Goal: Book appointment/travel/reservation

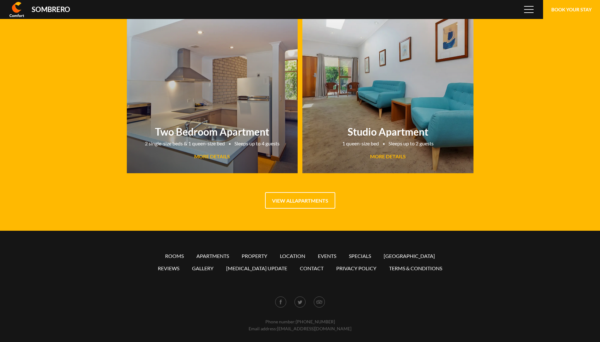
scroll to position [42190, 0]
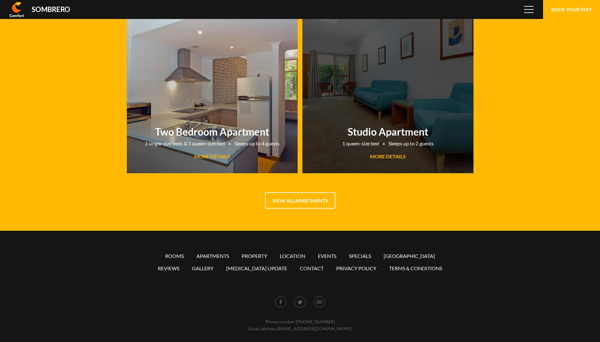
click at [377, 133] on h2 "Studio Apartment" at bounding box center [388, 132] width 165 height 12
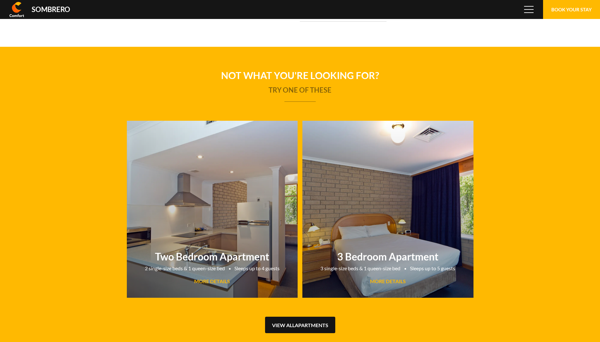
click at [289, 328] on link "View all Apartments" at bounding box center [300, 325] width 70 height 16
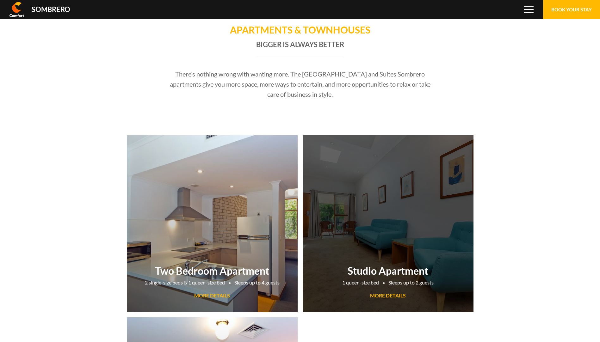
click at [382, 297] on span "MORE DETAILS" at bounding box center [388, 296] width 36 height 6
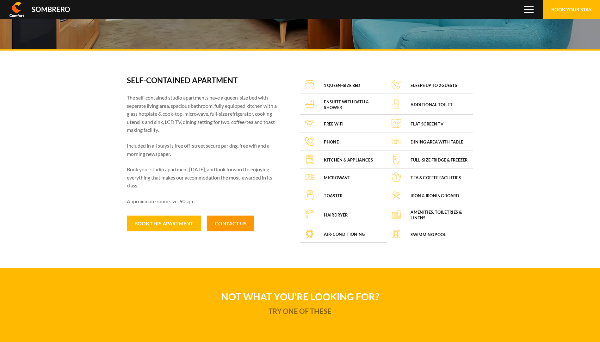
click at [227, 224] on link "Contact Us" at bounding box center [230, 224] width 47 height 16
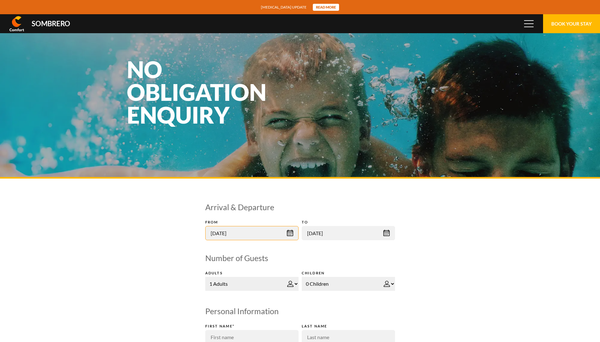
click at [289, 232] on input "[DATE]" at bounding box center [251, 233] width 93 height 14
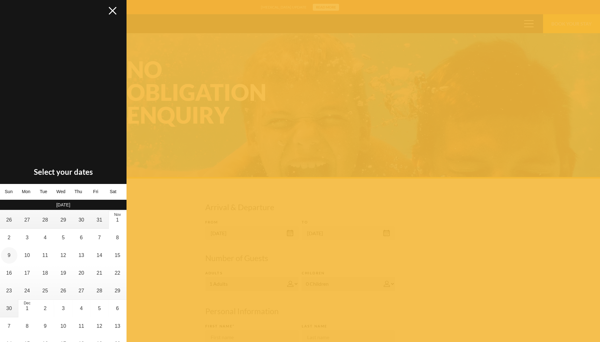
click at [4, 255] on li "9" at bounding box center [9, 256] width 18 height 18
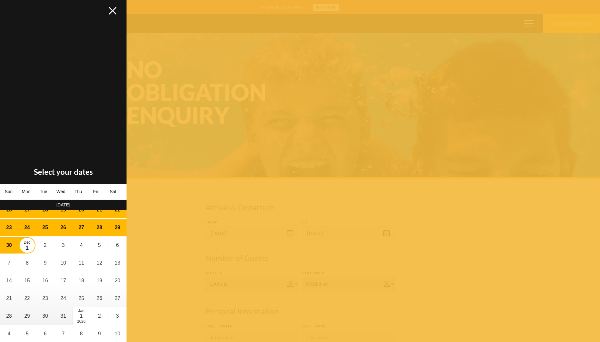
click at [26, 247] on span "1" at bounding box center [27, 248] width 3 height 6
type input "[DATE]"
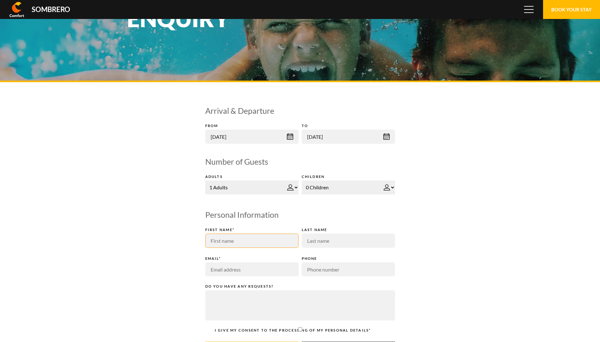
click at [241, 239] on input "text" at bounding box center [251, 241] width 93 height 14
type input "[PERSON_NAME]"
type input "St Clair"
type input "[PERSON_NAME][EMAIL_ADDRESS][PERSON_NAME][DOMAIN_NAME]"
type input "0886485010"
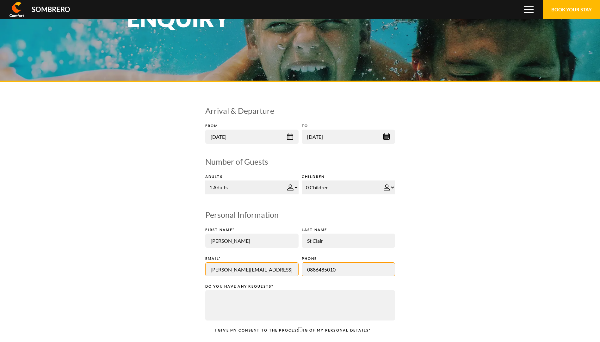
drag, startPoint x: 343, startPoint y: 272, endPoint x: 294, endPoint y: 272, distance: 48.7
click at [299, 271] on div "First Name* [PERSON_NAME] Last Name St Clair Email* [PERSON_NAME][EMAIL_ADDRESS…" at bounding box center [300, 255] width 190 height 57
drag, startPoint x: 282, startPoint y: 271, endPoint x: 177, endPoint y: 271, distance: 105.0
click at [177, 271] on div "Don’t fill this out: Arrival & Departure From [DATE] to [DATE] Number of Guests…" at bounding box center [300, 240] width 600 height 317
type input "[EMAIL_ADDRESS][DOMAIN_NAME]"
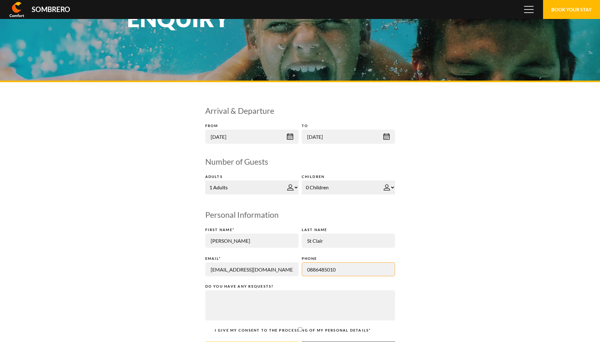
drag, startPoint x: 341, startPoint y: 269, endPoint x: 301, endPoint y: 268, distance: 40.2
click at [302, 268] on input "0886485010" at bounding box center [348, 270] width 93 height 14
type input "0886485135"
click at [239, 306] on textarea at bounding box center [300, 305] width 190 height 30
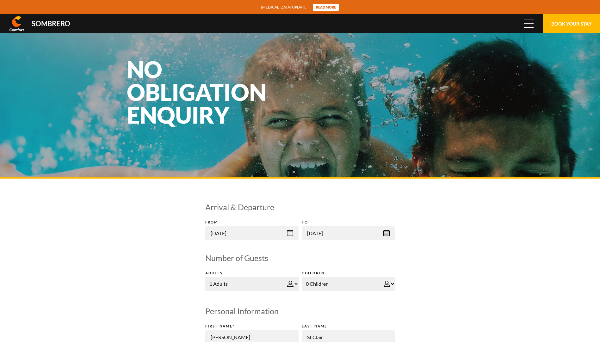
click at [527, 21] on span "Menu" at bounding box center [528, 23] width 9 height 7
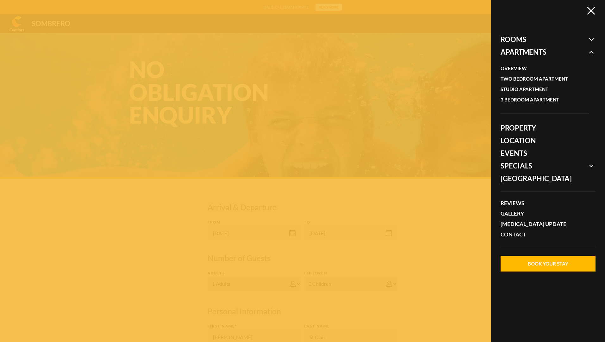
click at [439, 185] on div at bounding box center [302, 171] width 605 height 342
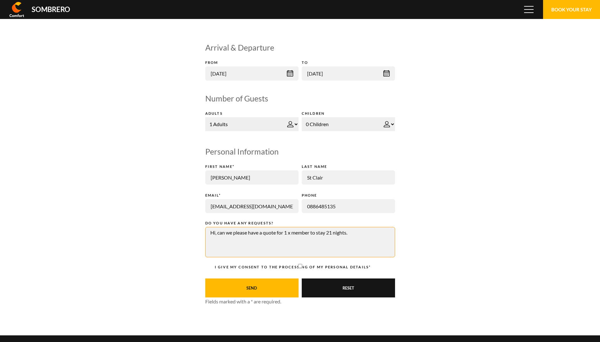
click at [352, 233] on textarea "Hi, can we please have a quote for 1 x member to stay 21 nights." at bounding box center [300, 242] width 190 height 30
type textarea "Hi, can we please have a quote for 1 x member to stay 21 nights. Is attending a…"
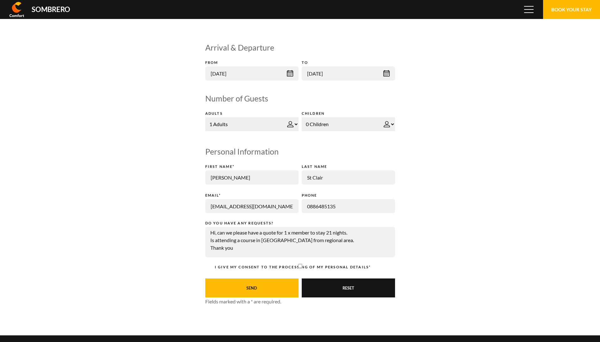
click at [256, 288] on button "Send" at bounding box center [251, 288] width 93 height 19
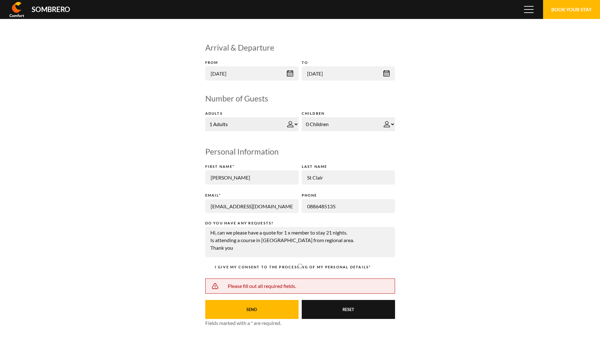
click at [256, 287] on h4 "Please fill out all required fields." at bounding box center [300, 286] width 177 height 8
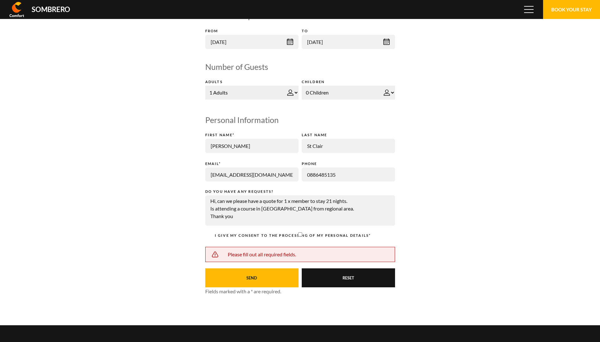
click at [262, 276] on button "Send" at bounding box center [251, 278] width 93 height 19
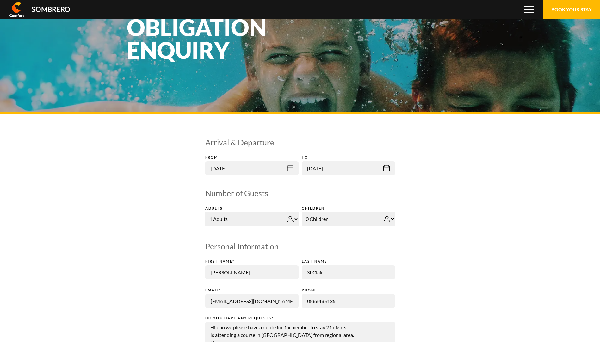
click at [220, 214] on select "1 Adults 2 Adults 3 Adults 4 Adults 5 Adults 6 Adults 7 Adults 8 Adults 9 Adult…" at bounding box center [251, 219] width 93 height 14
click at [205, 212] on select "1 Adults 2 Adults 3 Adults 4 Adults 5 Adults 6 Adults 7 Adults 8 Adults 9 Adult…" at bounding box center [251, 219] width 93 height 14
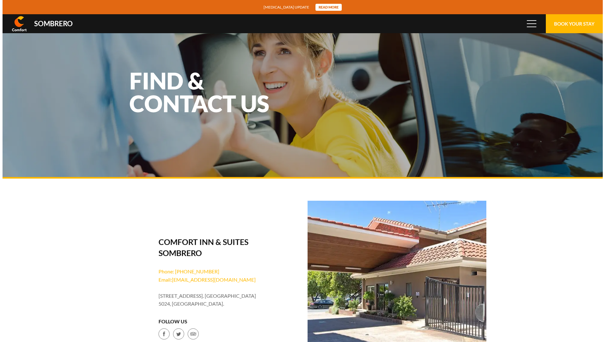
scroll to position [42190, 0]
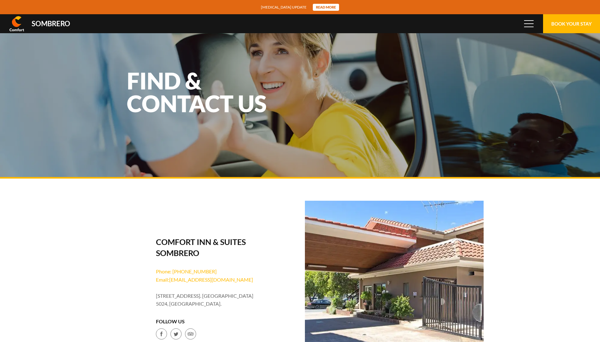
click at [387, 247] on img at bounding box center [394, 290] width 179 height 179
click at [533, 23] on span at bounding box center [528, 23] width 9 height 1
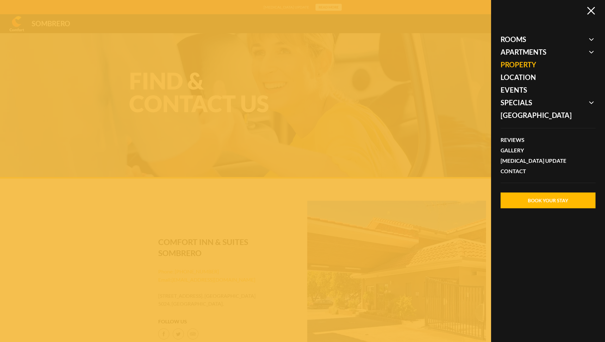
click at [526, 63] on link "Property" at bounding box center [544, 65] width 89 height 13
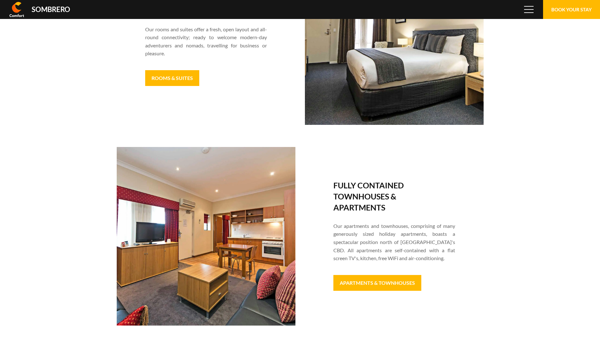
scroll to position [42190, 0]
click at [365, 281] on link "Apartments & Townhouses" at bounding box center [377, 283] width 88 height 16
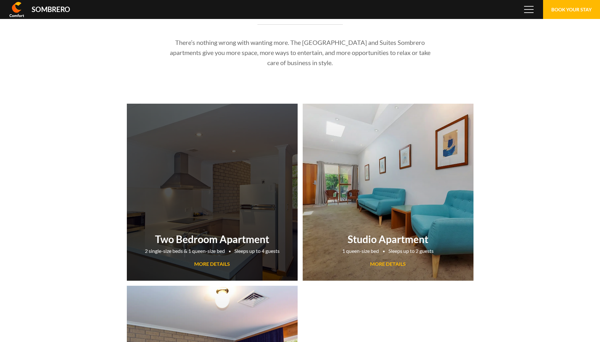
scroll to position [42190, 0]
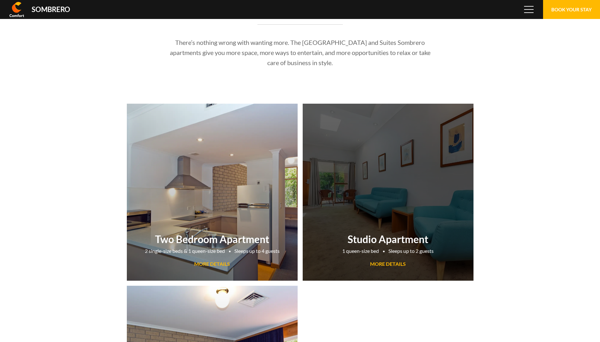
click at [376, 201] on link "Studio Apartment 1 queen-size bed Sleeps up to 2 guests MORE DETAILS" at bounding box center [388, 192] width 171 height 177
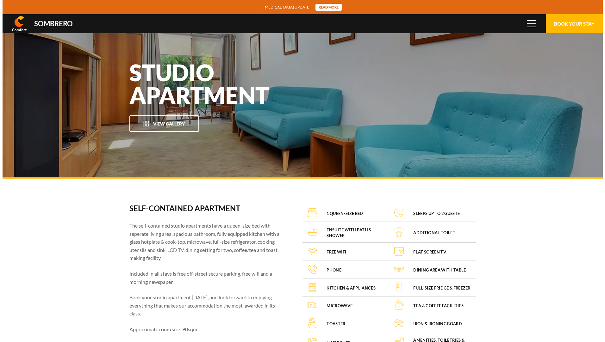
scroll to position [42190, 0]
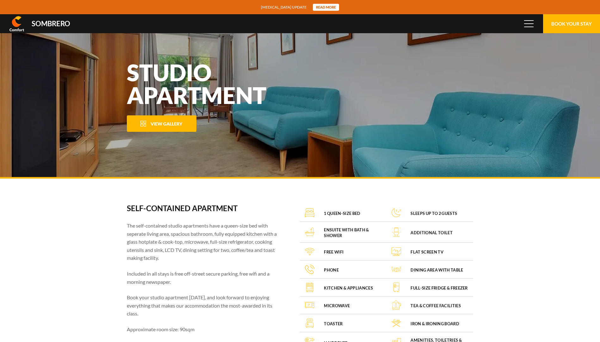
click at [164, 117] on button "View Gallery" at bounding box center [162, 123] width 70 height 16
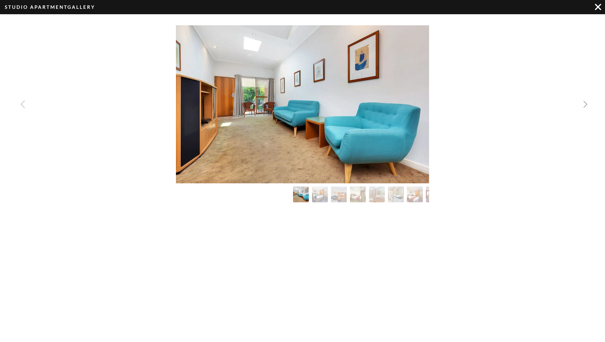
click at [584, 103] on img "Next slide" at bounding box center [585, 105] width 8 height 8
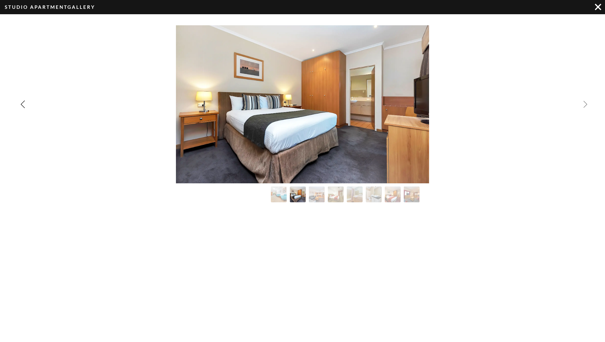
click at [582, 102] on img "Next slide" at bounding box center [585, 105] width 8 height 8
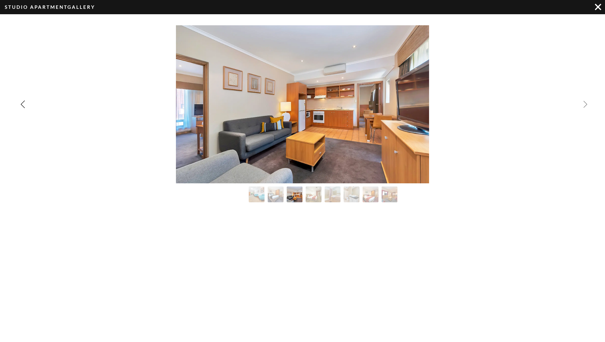
click at [582, 102] on img "Next slide" at bounding box center [585, 105] width 8 height 8
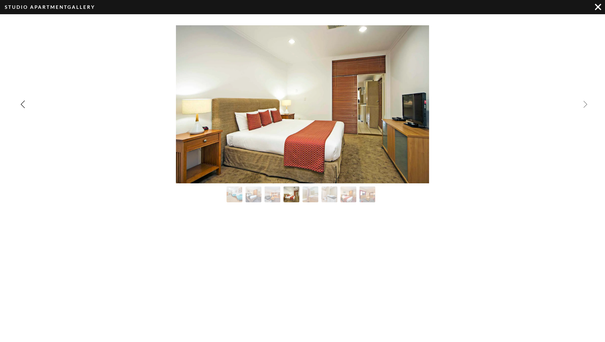
click at [582, 102] on img "Next slide" at bounding box center [585, 105] width 8 height 8
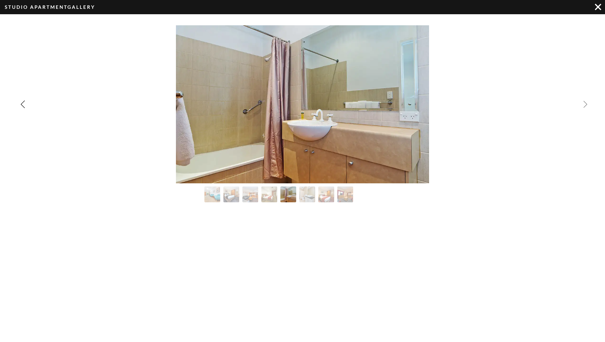
click at [582, 102] on img "Next slide" at bounding box center [585, 105] width 8 height 8
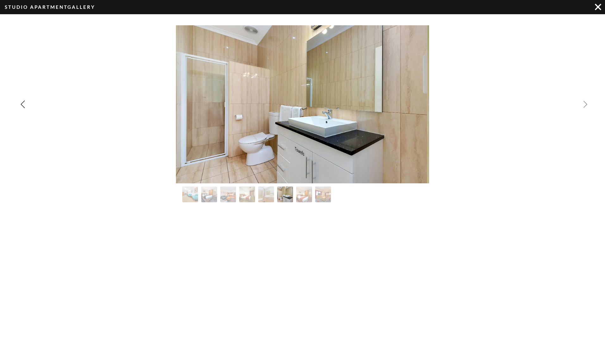
click at [582, 102] on img "Next slide" at bounding box center [585, 105] width 8 height 8
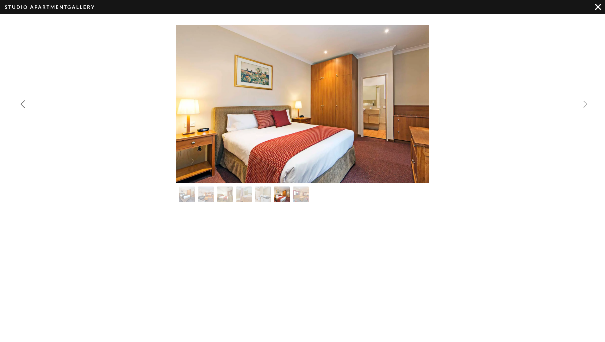
click at [582, 102] on img "Next slide" at bounding box center [585, 105] width 8 height 8
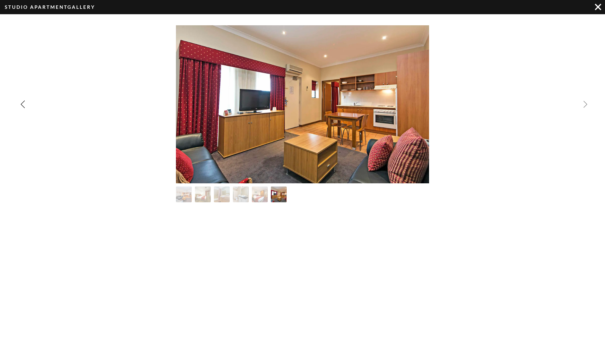
click at [582, 102] on div "Image Gallery" at bounding box center [302, 104] width 605 height 158
click at [588, 104] on div "Image Gallery" at bounding box center [302, 104] width 605 height 158
click at [582, 104] on div "Image Gallery" at bounding box center [302, 104] width 605 height 158
